Goal: Information Seeking & Learning: Check status

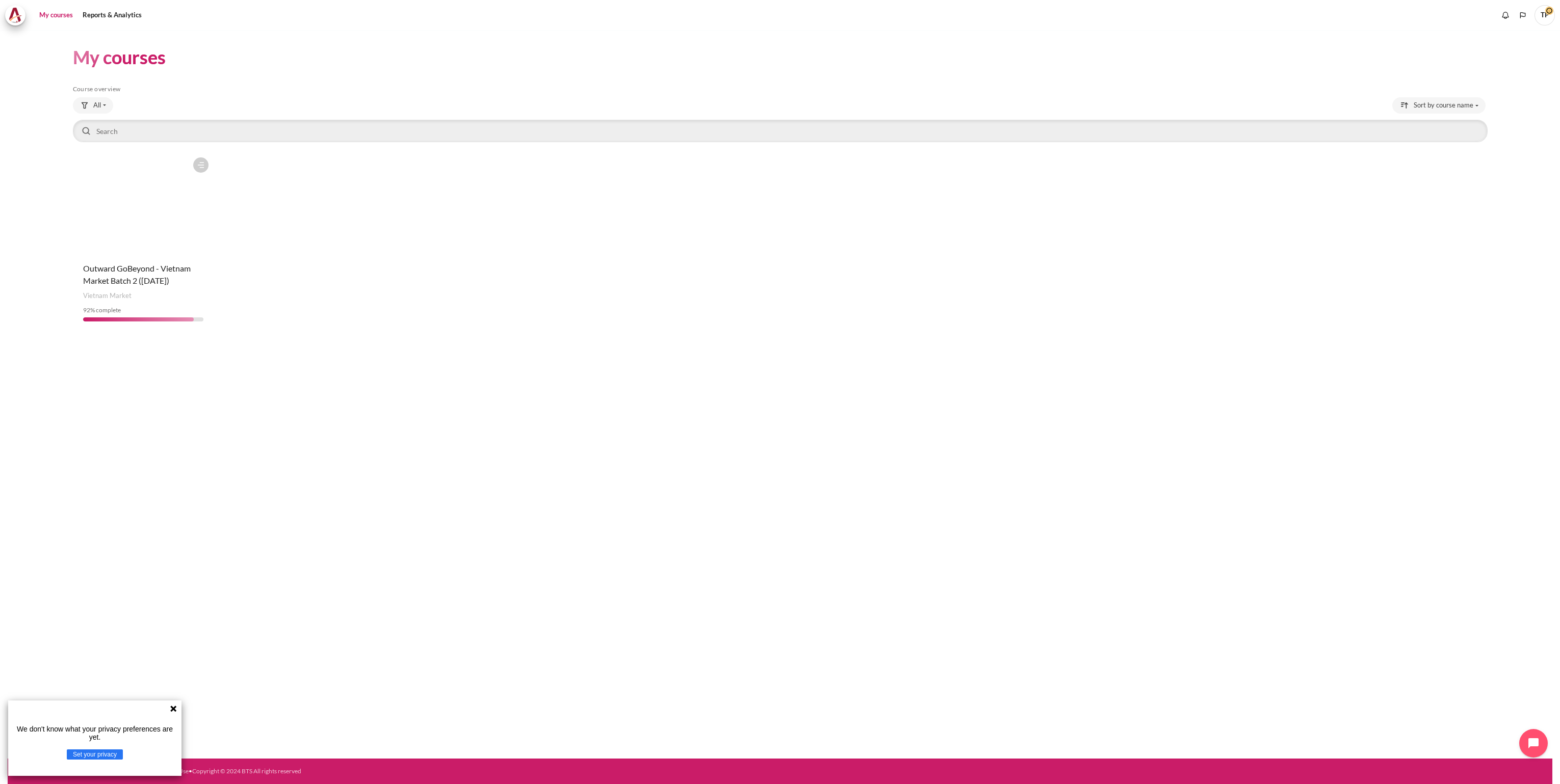
drag, startPoint x: 153, startPoint y: 248, endPoint x: 180, endPoint y: 255, distance: 27.9
click at [153, 248] on figure "Content" at bounding box center [142, 202] width 140 height 102
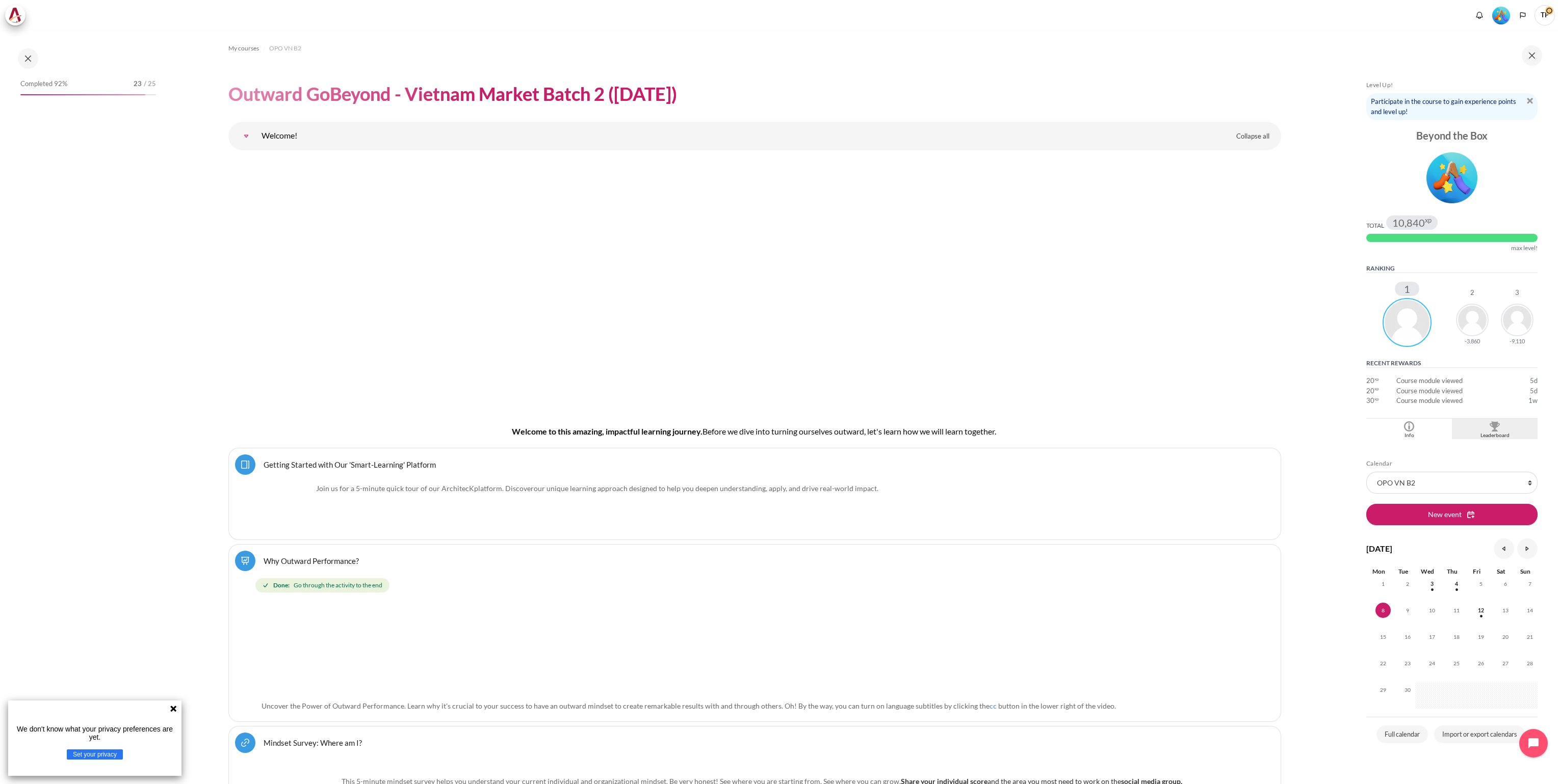
click at [1491, 435] on div "Leaderboard" at bounding box center [1494, 436] width 80 height 8
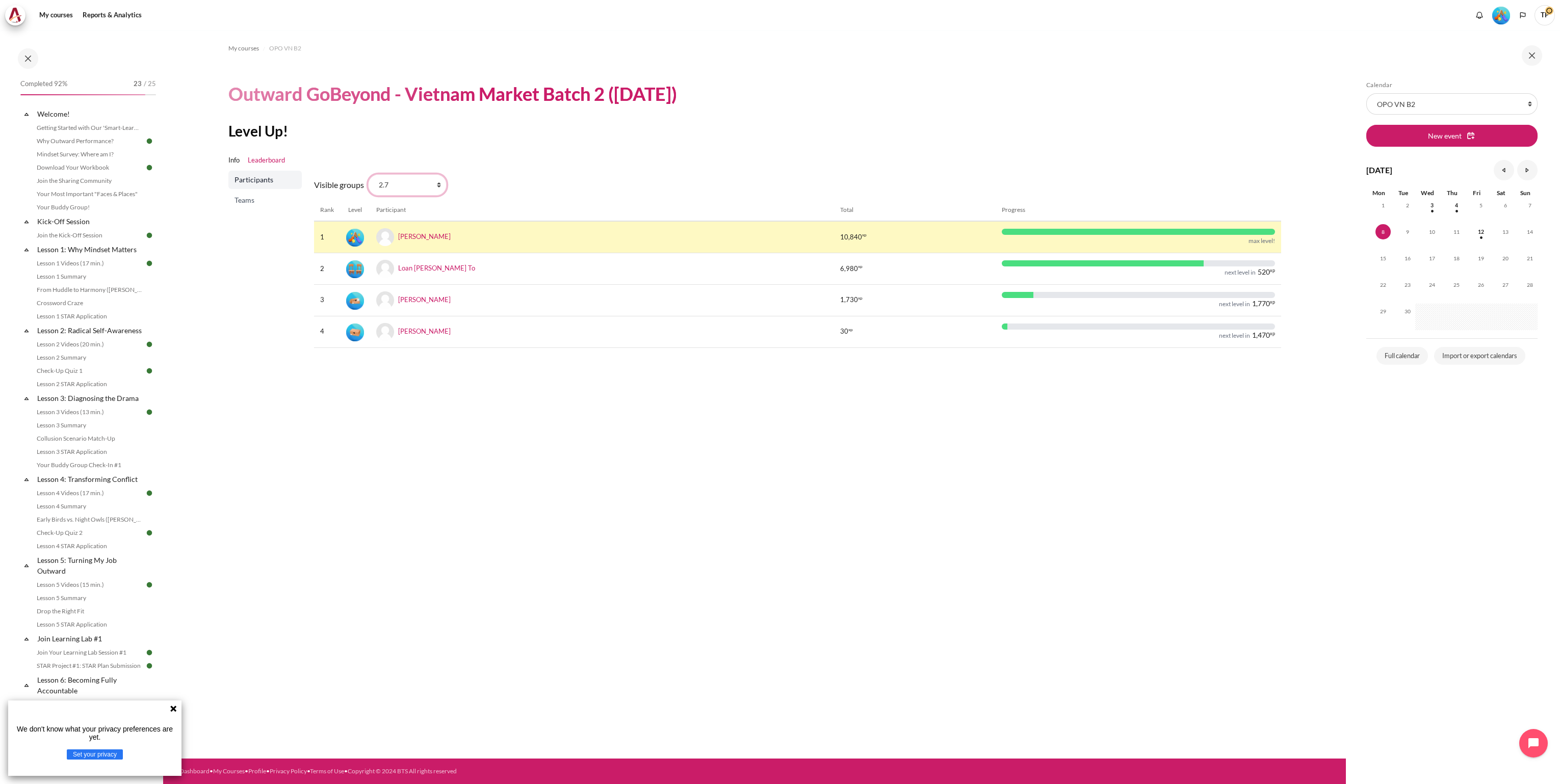
click at [437, 189] on select "All participants 2.7 2.1 2.2 2.3 2.4 2.5 2.6 2.8" at bounding box center [407, 185] width 78 height 21
select select "4951"
click at [368, 174] on select "All participants 2.7 2.1 2.2 2.3 2.4 2.5 2.6 2.8" at bounding box center [407, 185] width 78 height 21
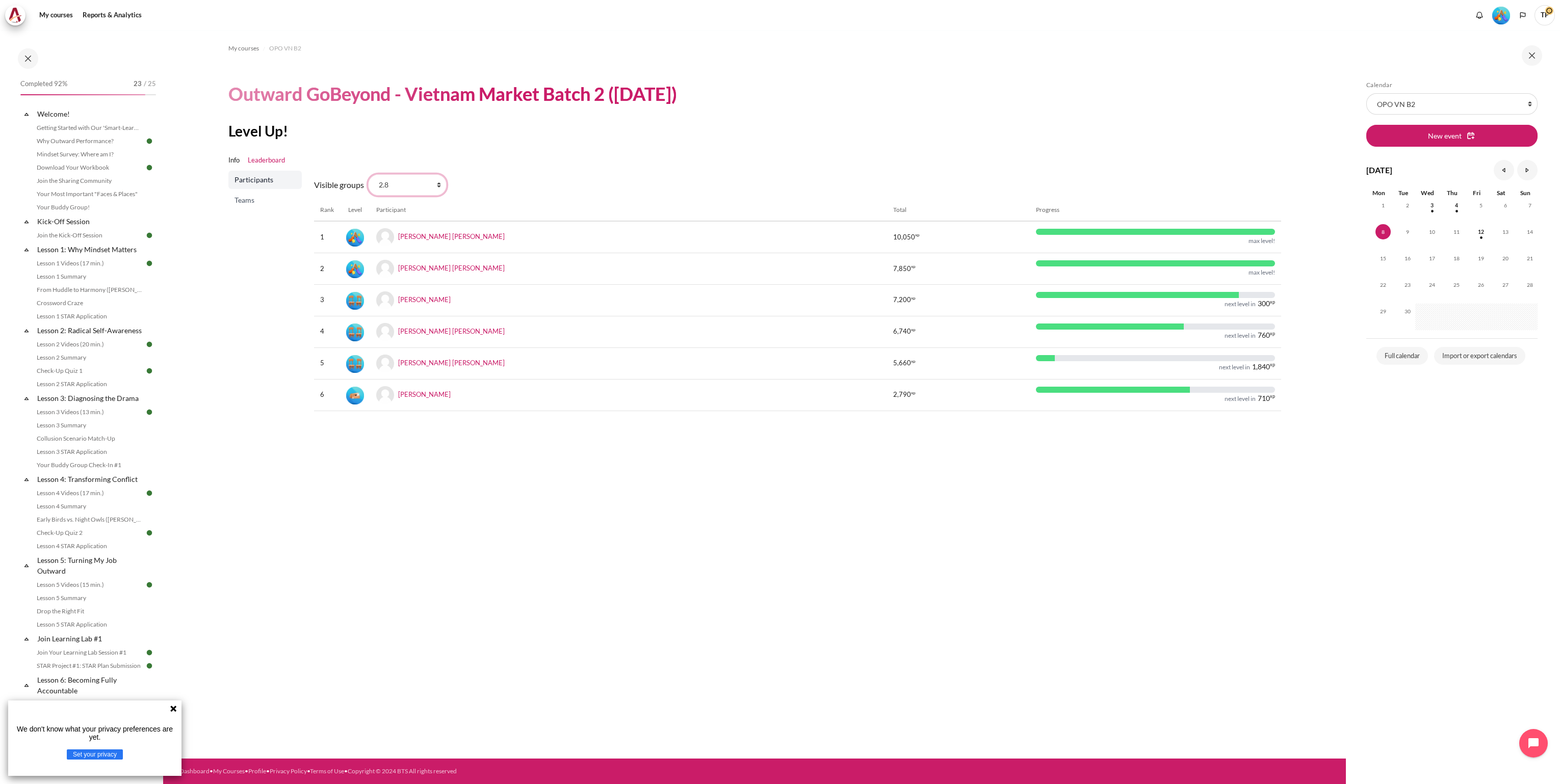
click at [437, 190] on select "All participants 2.7 2.1 2.2 2.3 2.4 2.5 2.6 2.8" at bounding box center [407, 185] width 78 height 21
select select "4949"
click at [368, 174] on select "All participants 2.7 2.1 2.2 2.3 2.4 2.5 2.6 2.8" at bounding box center [407, 185] width 78 height 21
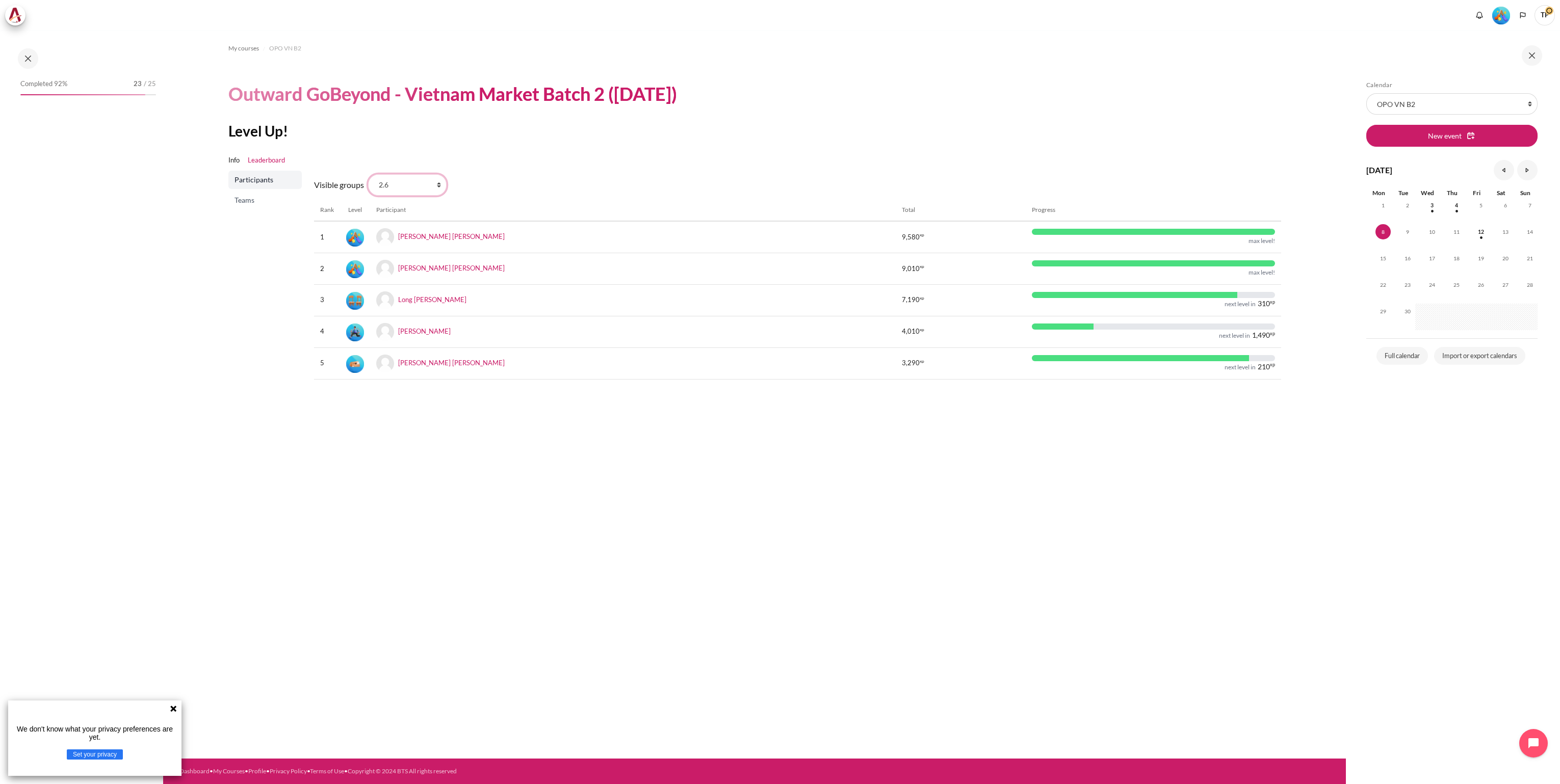
click at [436, 188] on select "All participants 2.7 2.1 2.2 2.3 2.4 2.5 2.6 2.8" at bounding box center [407, 185] width 78 height 21
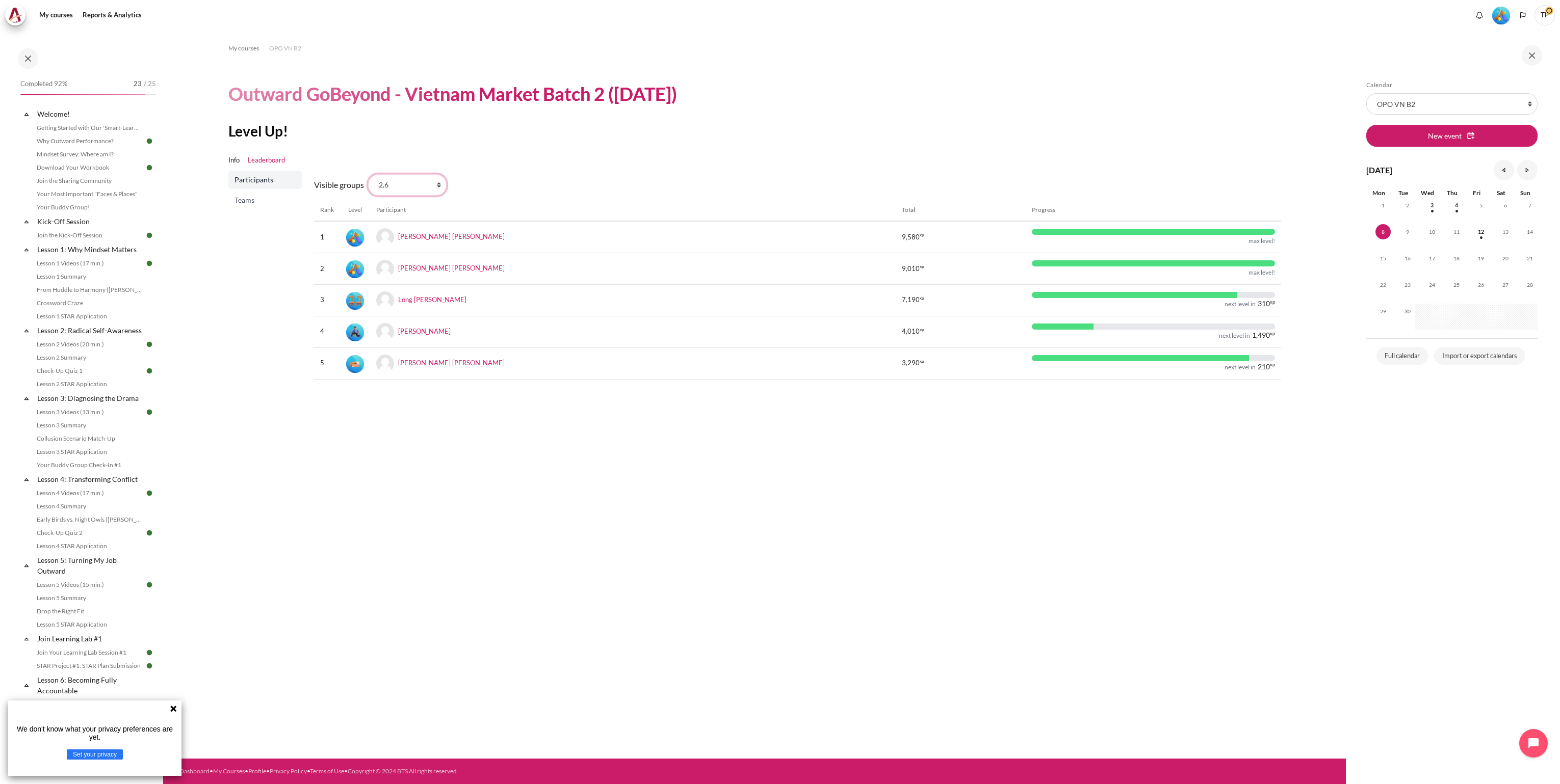
select select "4948"
click at [368, 174] on select "All participants 2.7 2.1 2.2 2.3 2.4 2.5 2.6 2.8" at bounding box center [407, 185] width 78 height 21
click at [68, 469] on link "STAR Project Submission" at bounding box center [89, 470] width 111 height 13
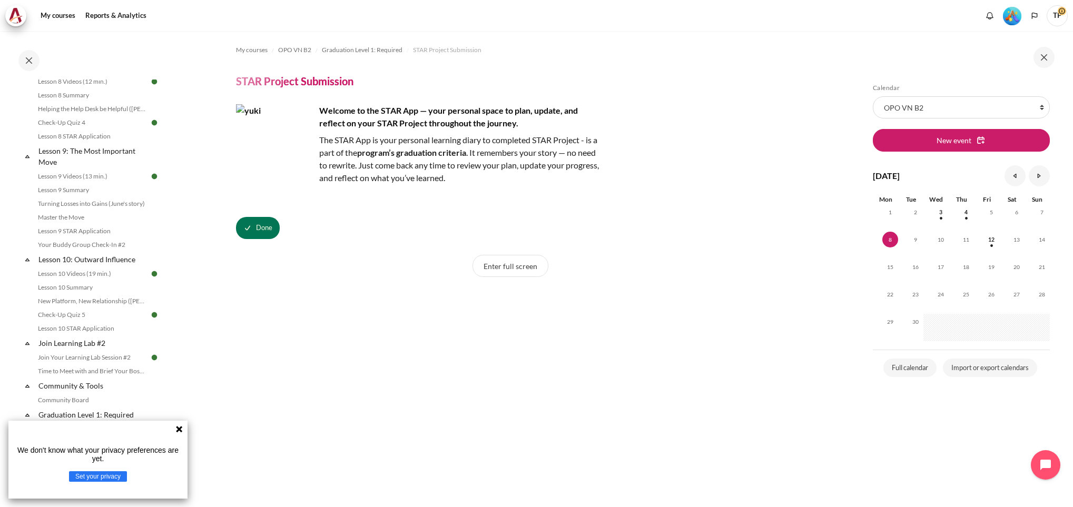
scroll to position [333, 0]
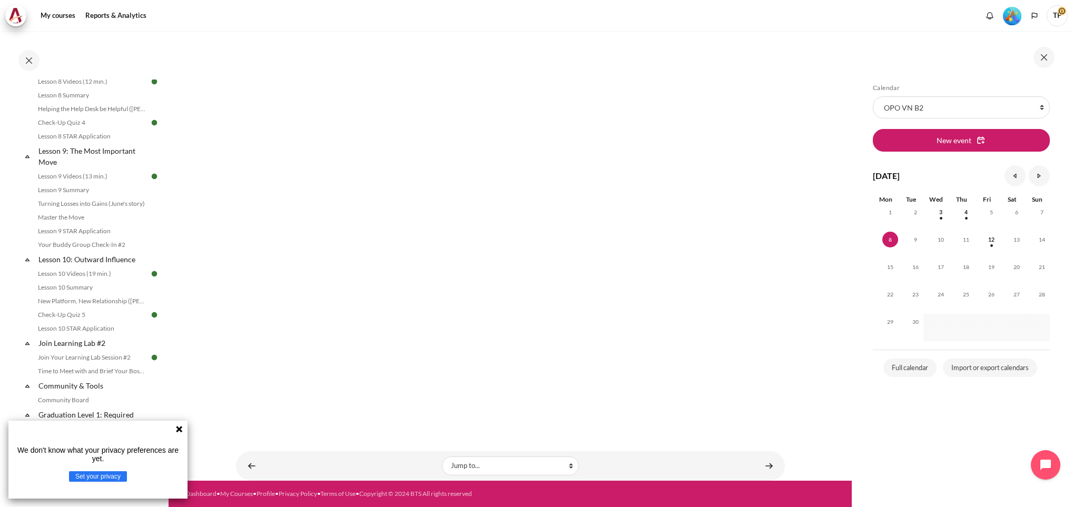
click at [736, 422] on div "My courses OPO VN B2 Graduation Level 1: Required STAR Project Submission STAR …" at bounding box center [510, 67] width 549 height 738
click at [793, 283] on section "My courses OPO VN B2 Graduation Level 1: Required STAR Project Submission STAR …" at bounding box center [509, 89] width 683 height 783
